Goal: Task Accomplishment & Management: Use online tool/utility

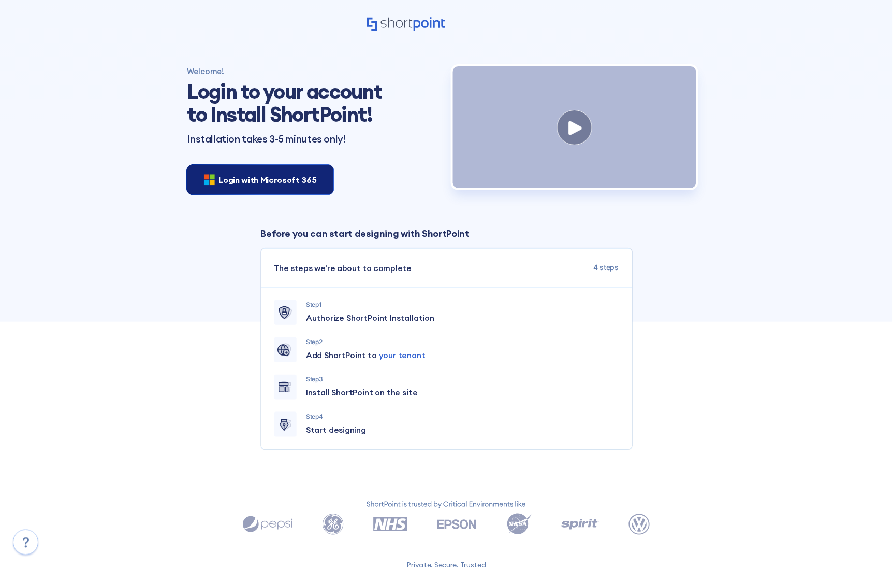
click at [256, 182] on span "Login with Microsoft 365" at bounding box center [268, 180] width 98 height 12
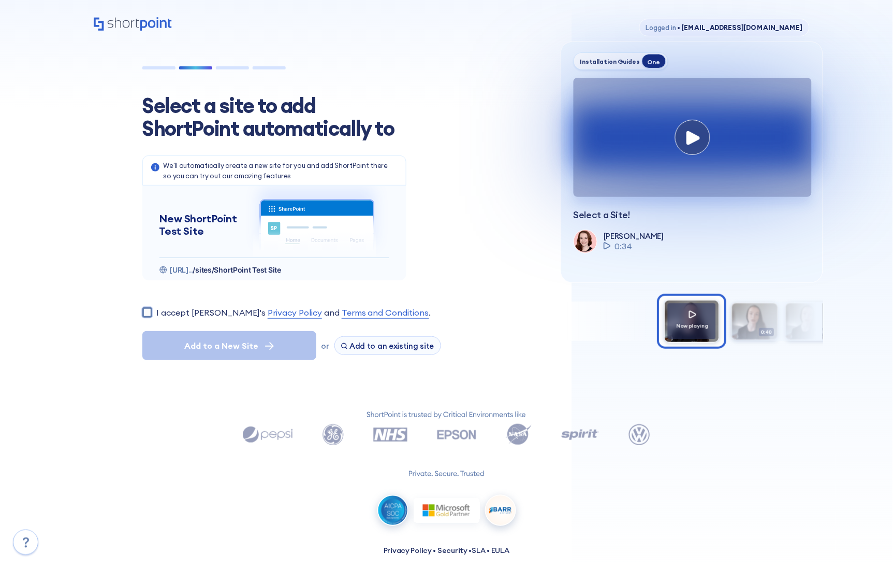
click at [146, 310] on input "I accept ShortPoint's Privacy Policy and Terms and Conditions ." at bounding box center [147, 312] width 10 height 10
checkbox input "true"
click at [223, 344] on span "Add to a New Site" at bounding box center [222, 345] width 74 height 12
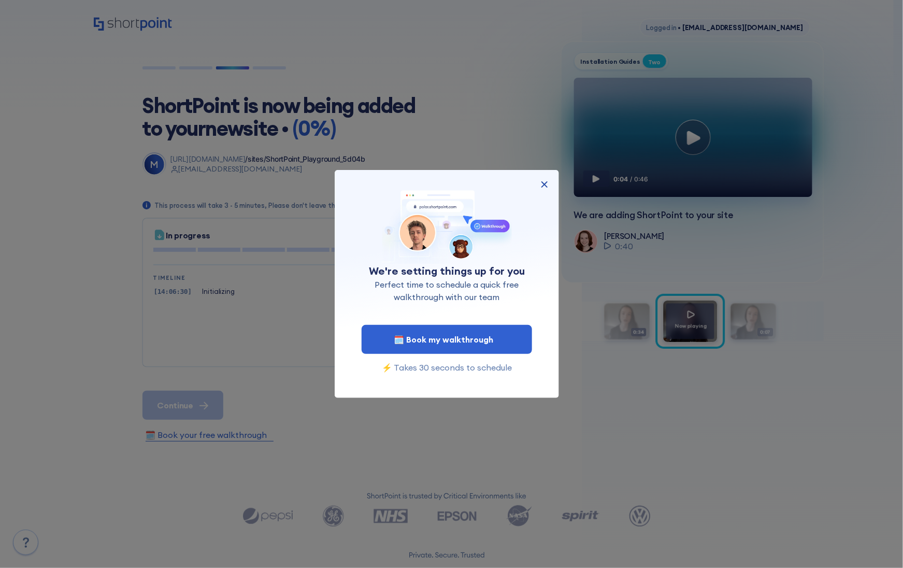
click at [545, 184] on img at bounding box center [544, 184] width 12 height 12
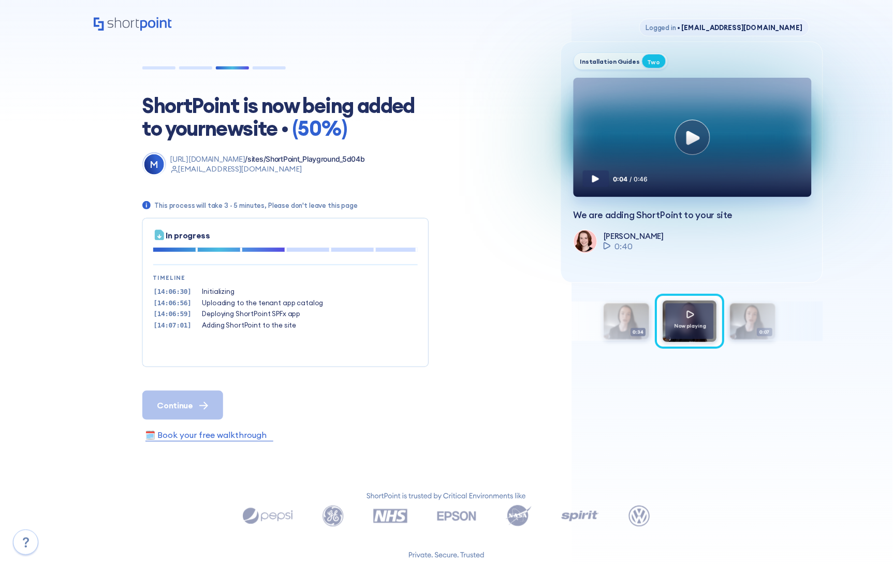
scroll to position [31, 0]
